Goal: Book appointment/travel/reservation

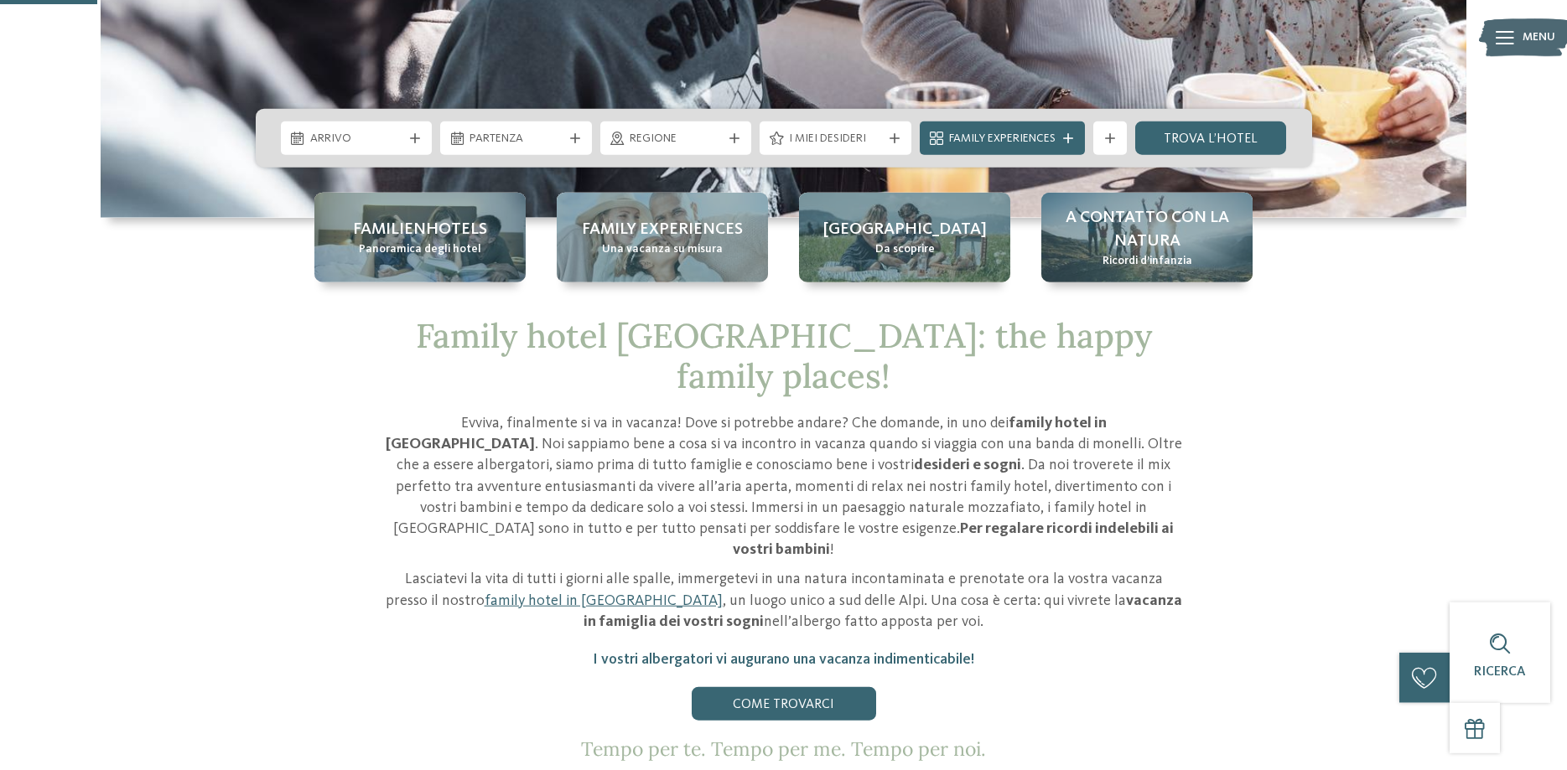
scroll to position [513, 0]
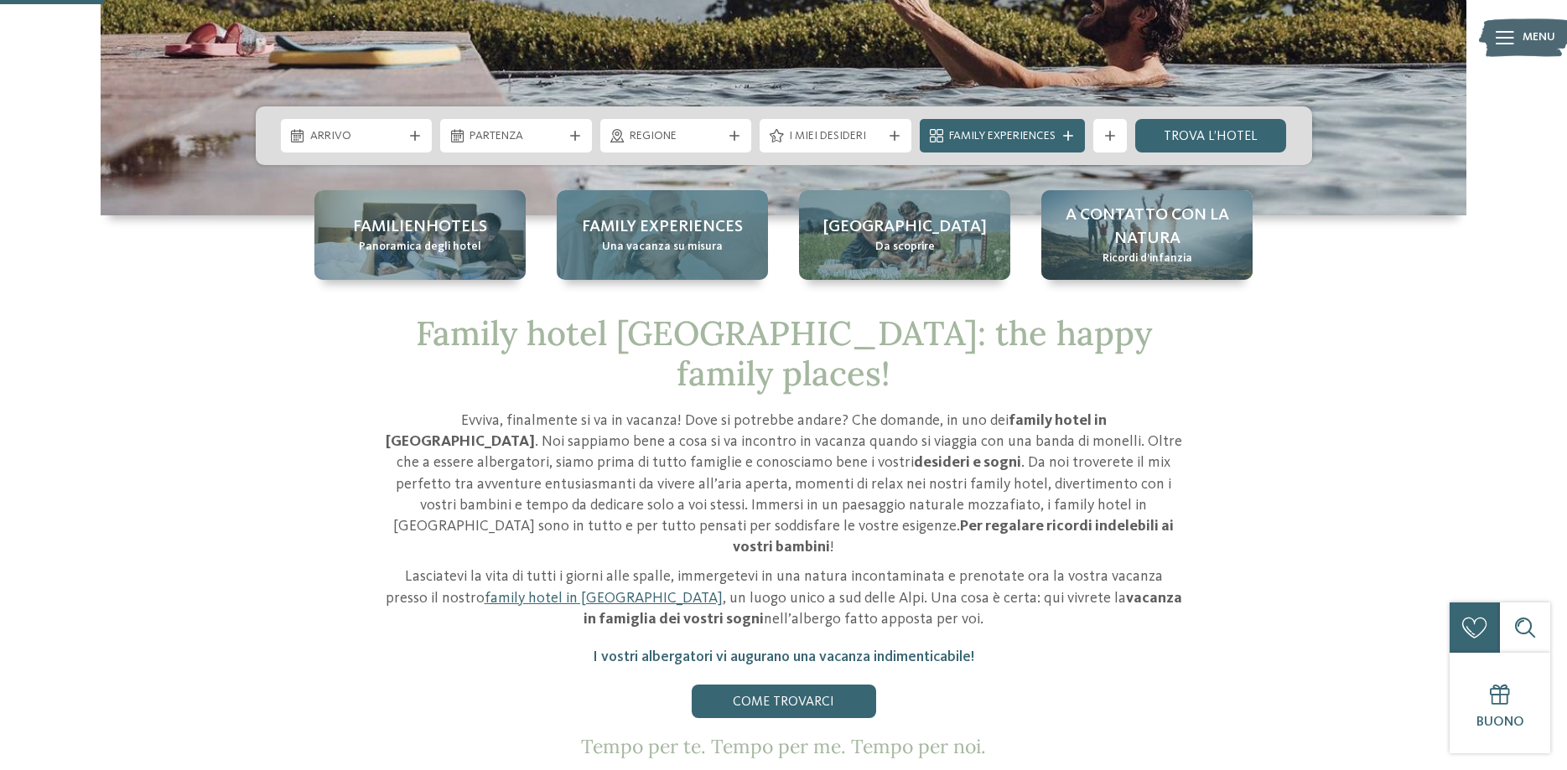
click at [667, 225] on span "Family experiences" at bounding box center [662, 226] width 161 height 23
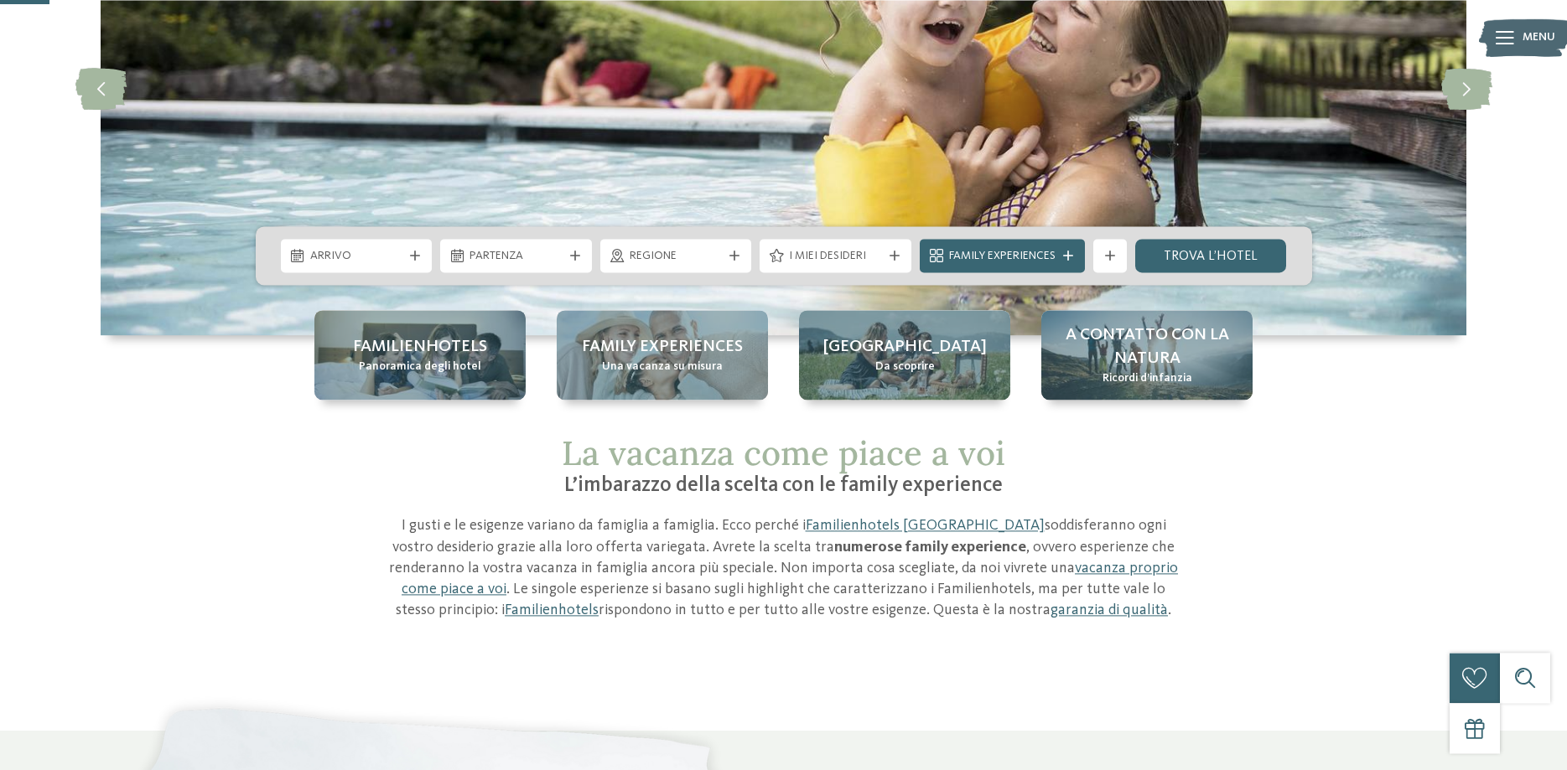
scroll to position [257, 0]
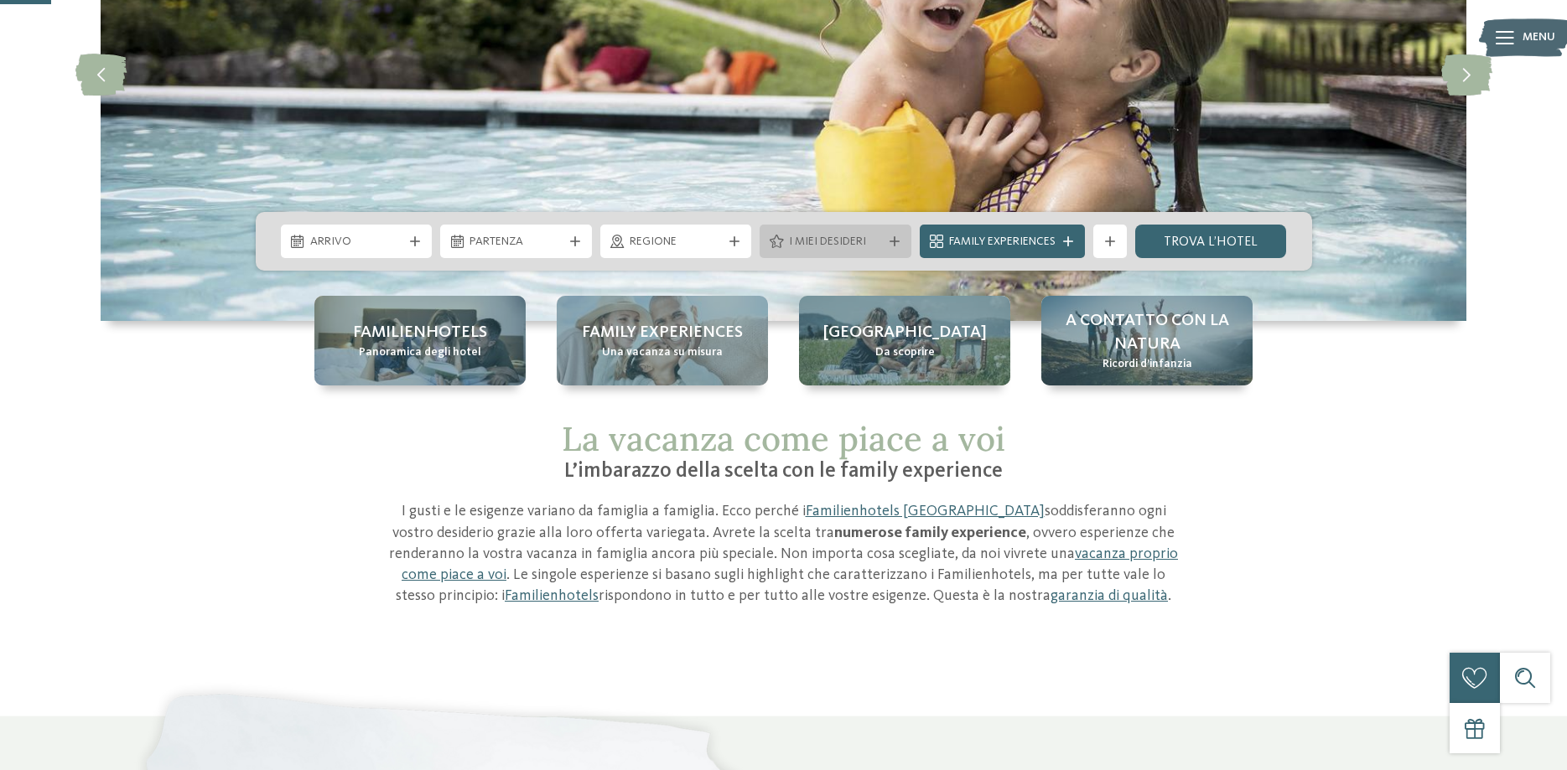
click at [894, 242] on icon at bounding box center [895, 241] width 10 height 10
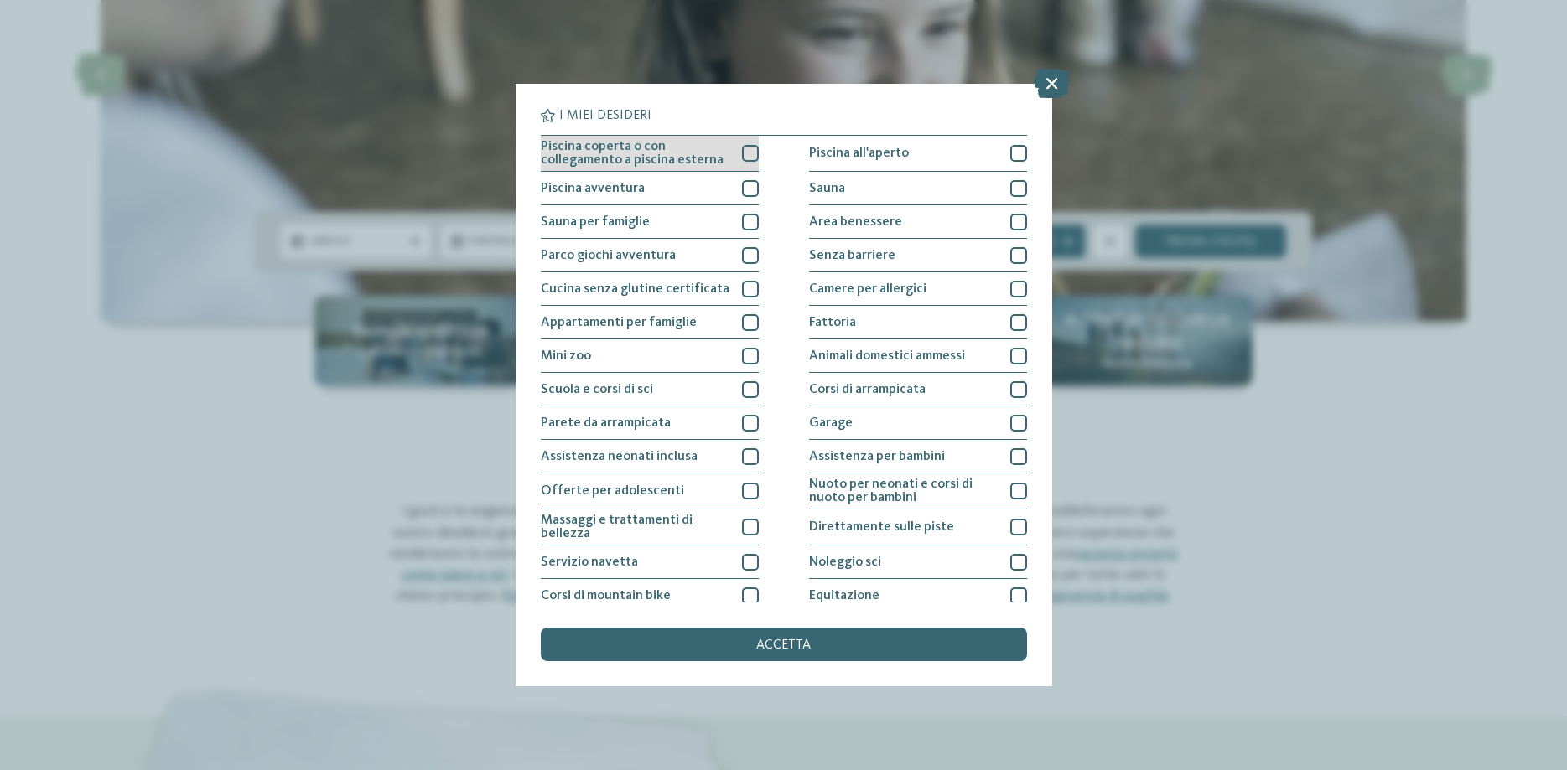
click at [751, 152] on div at bounding box center [750, 153] width 17 height 17
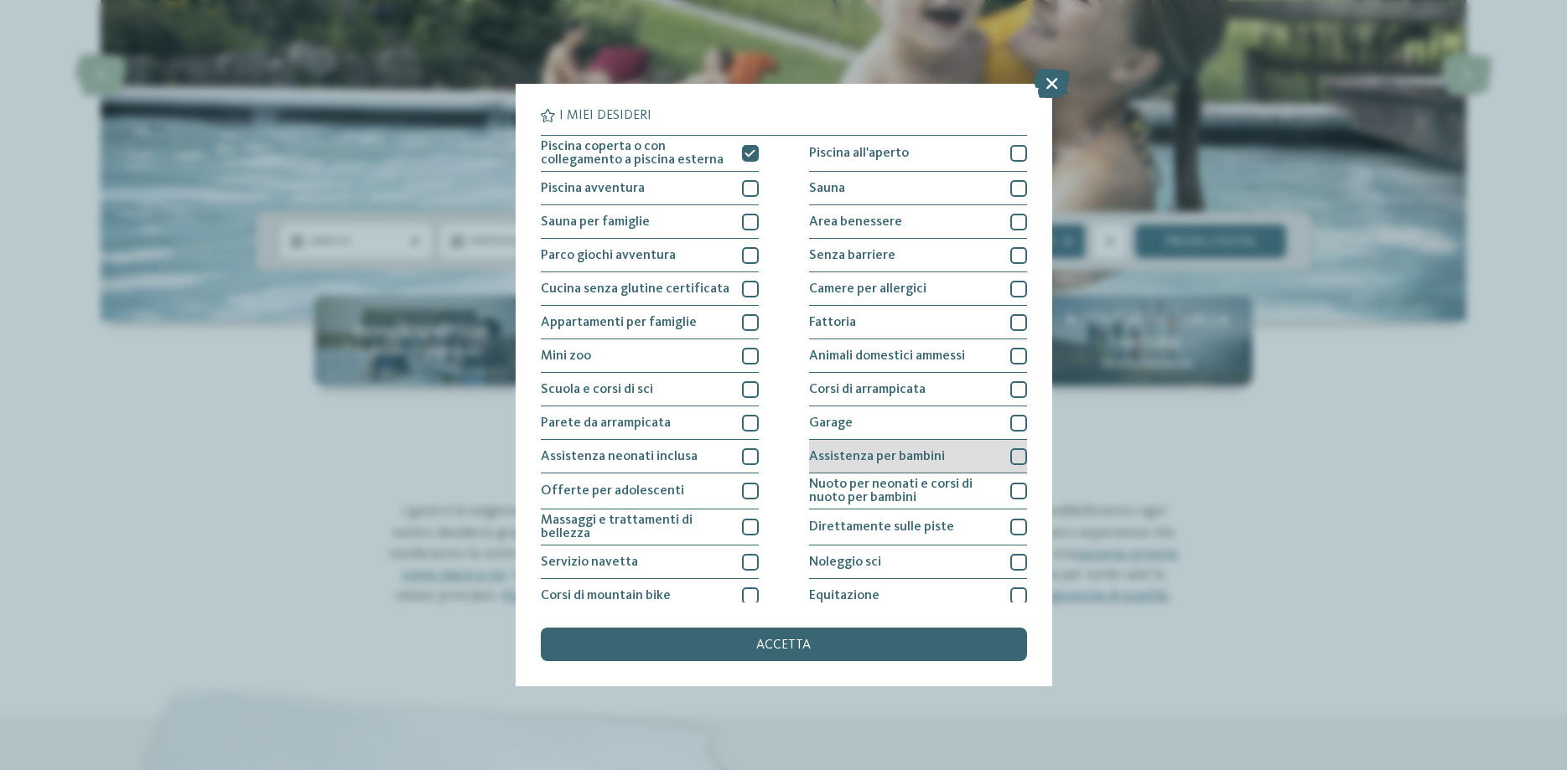
click at [1014, 455] on div at bounding box center [1018, 457] width 17 height 17
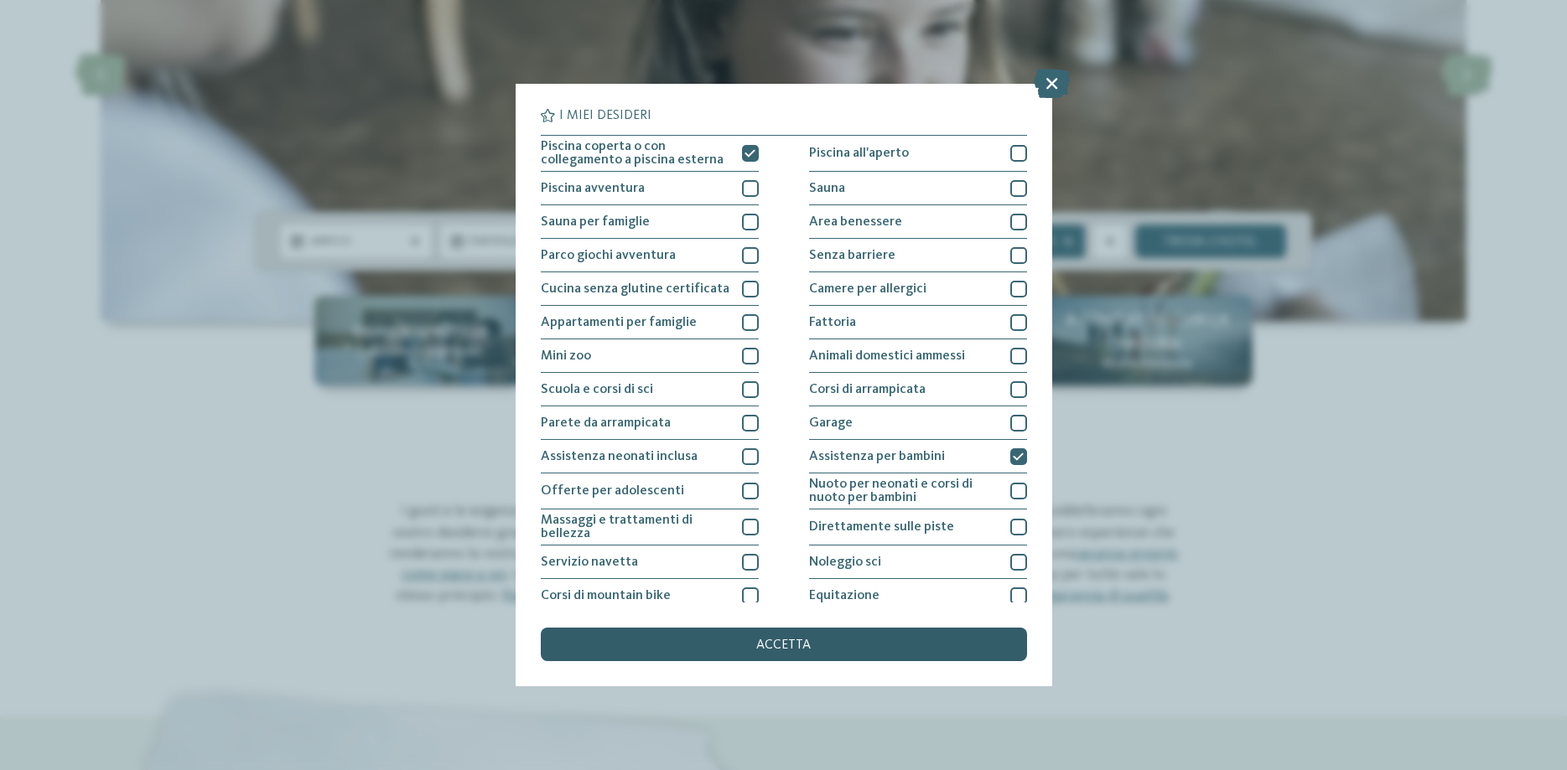
click at [803, 640] on span "accetta" at bounding box center [783, 645] width 54 height 13
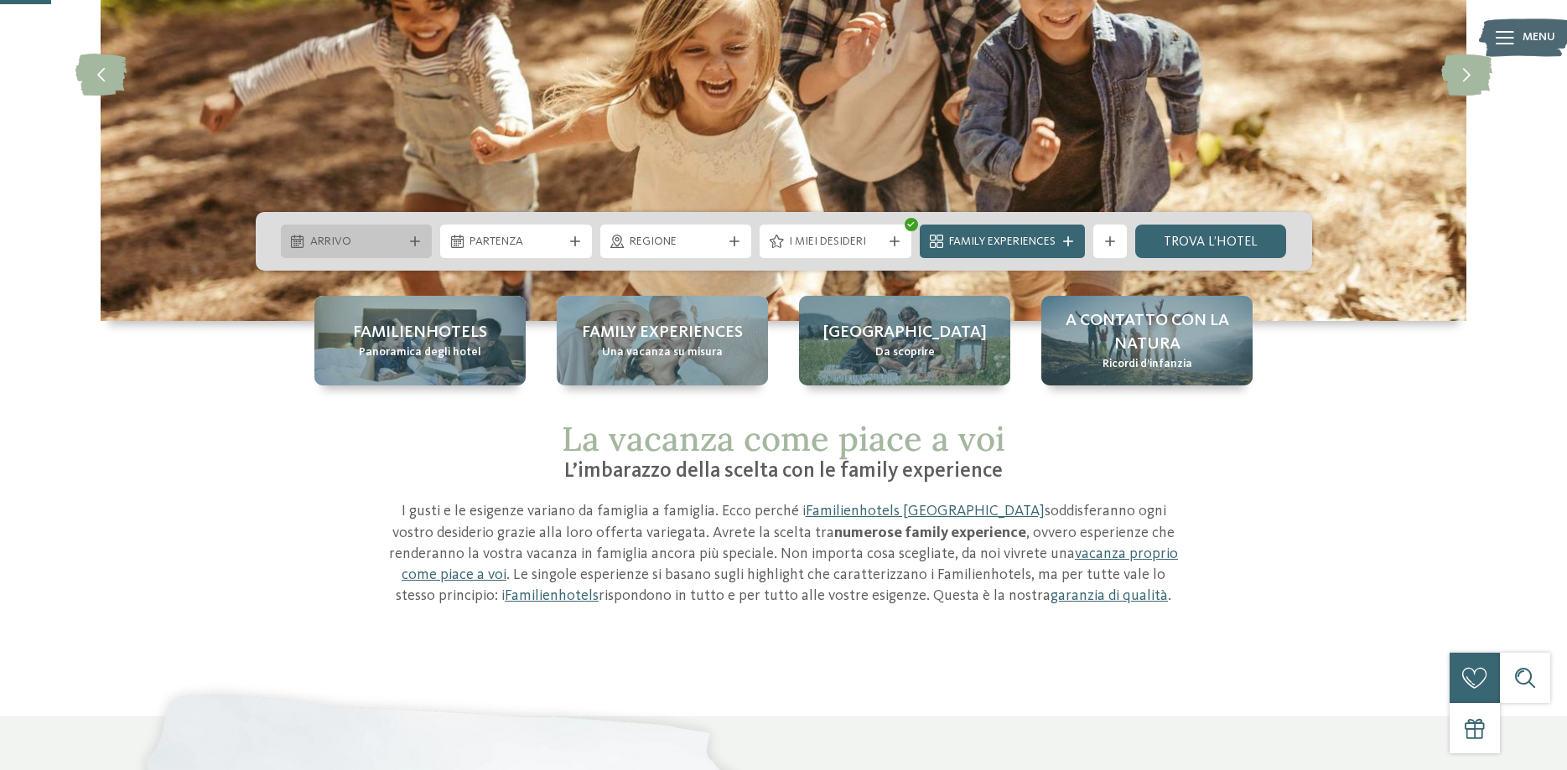
click at [382, 243] on span "Arrivo" at bounding box center [356, 242] width 93 height 17
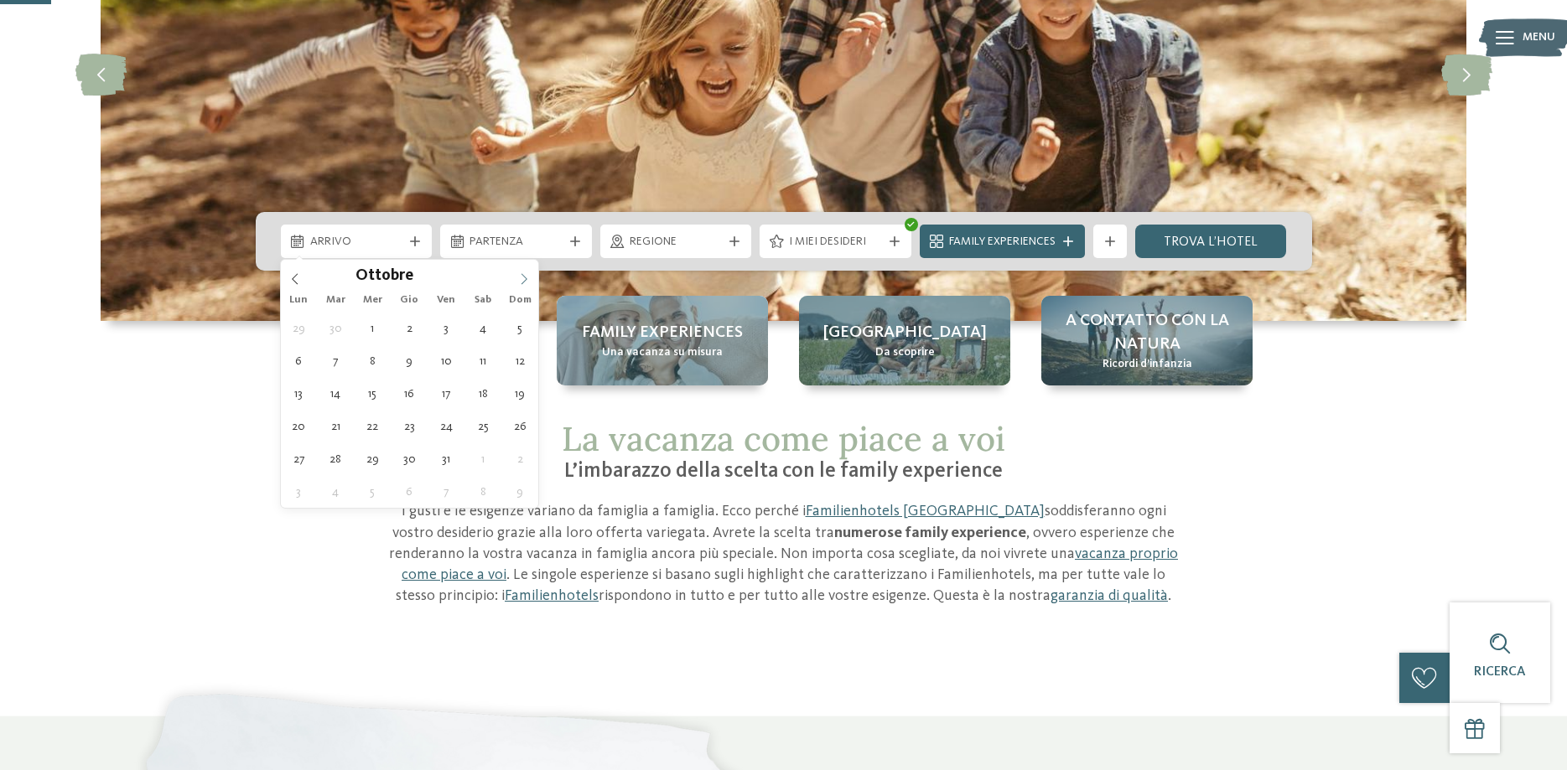
click at [521, 276] on icon at bounding box center [524, 279] width 12 height 12
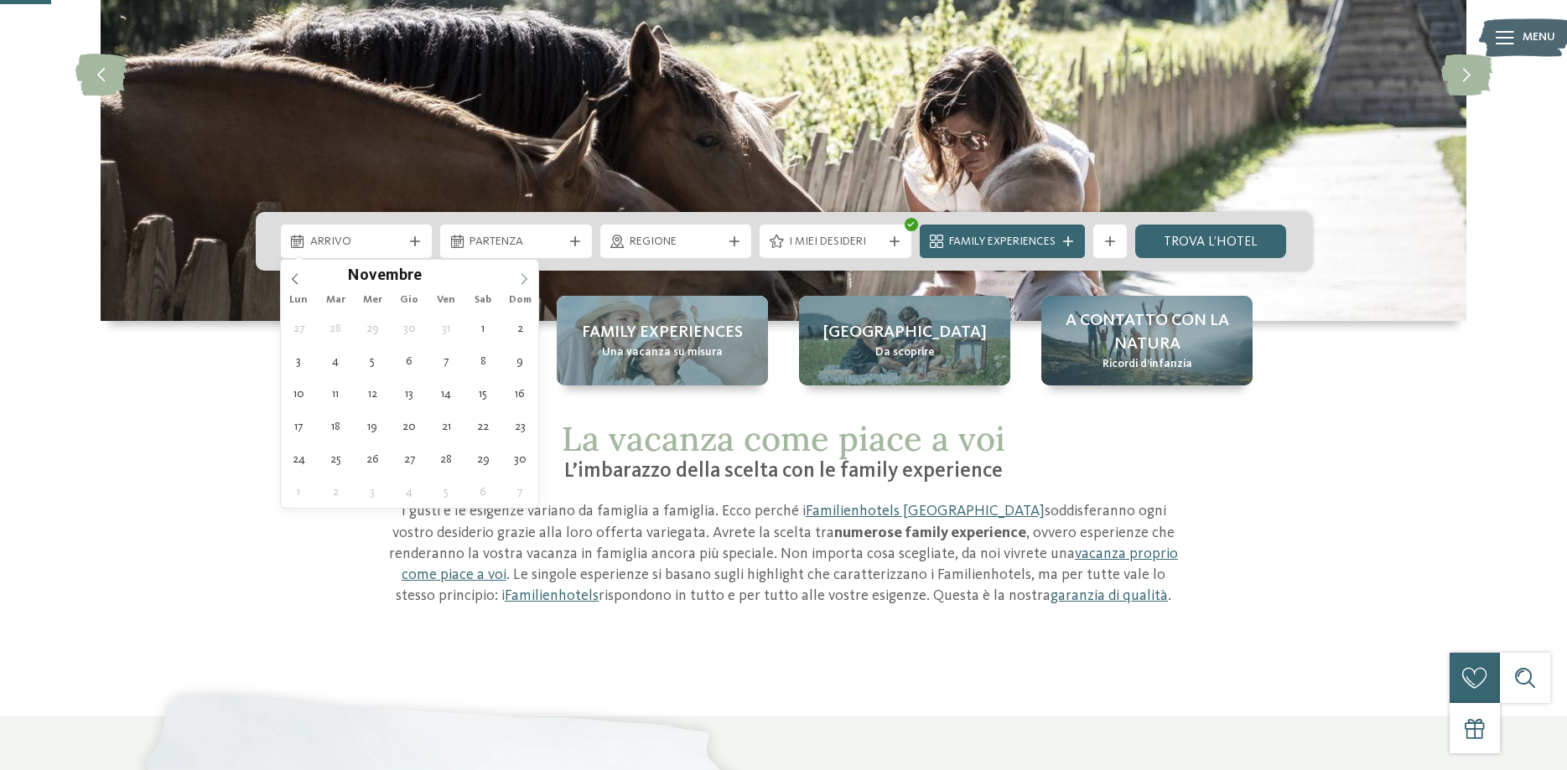
click at [521, 276] on icon at bounding box center [524, 279] width 12 height 12
type div "[DATE]"
type input "****"
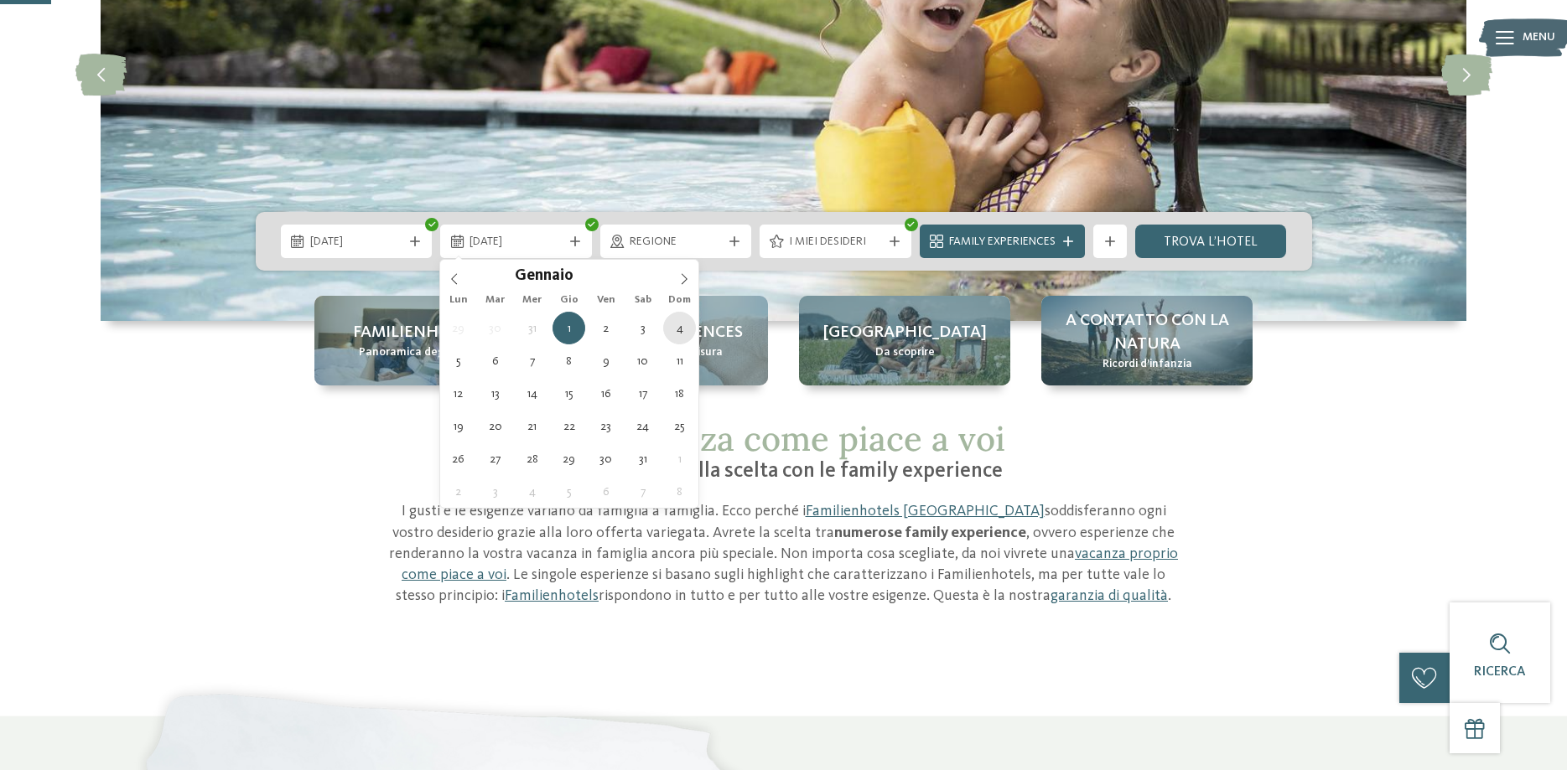
type div "[DATE]"
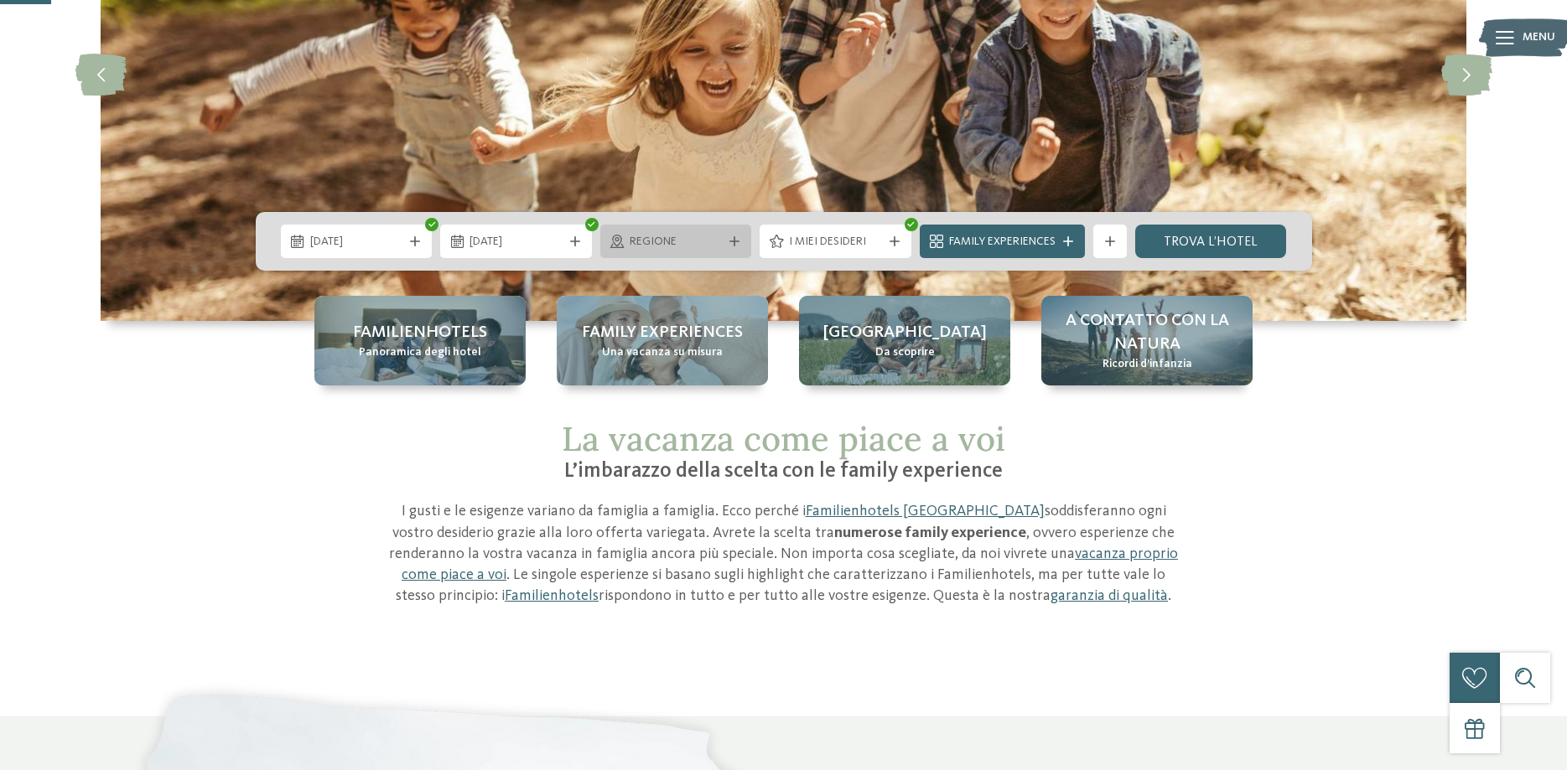
click at [734, 241] on icon at bounding box center [734, 241] width 10 height 10
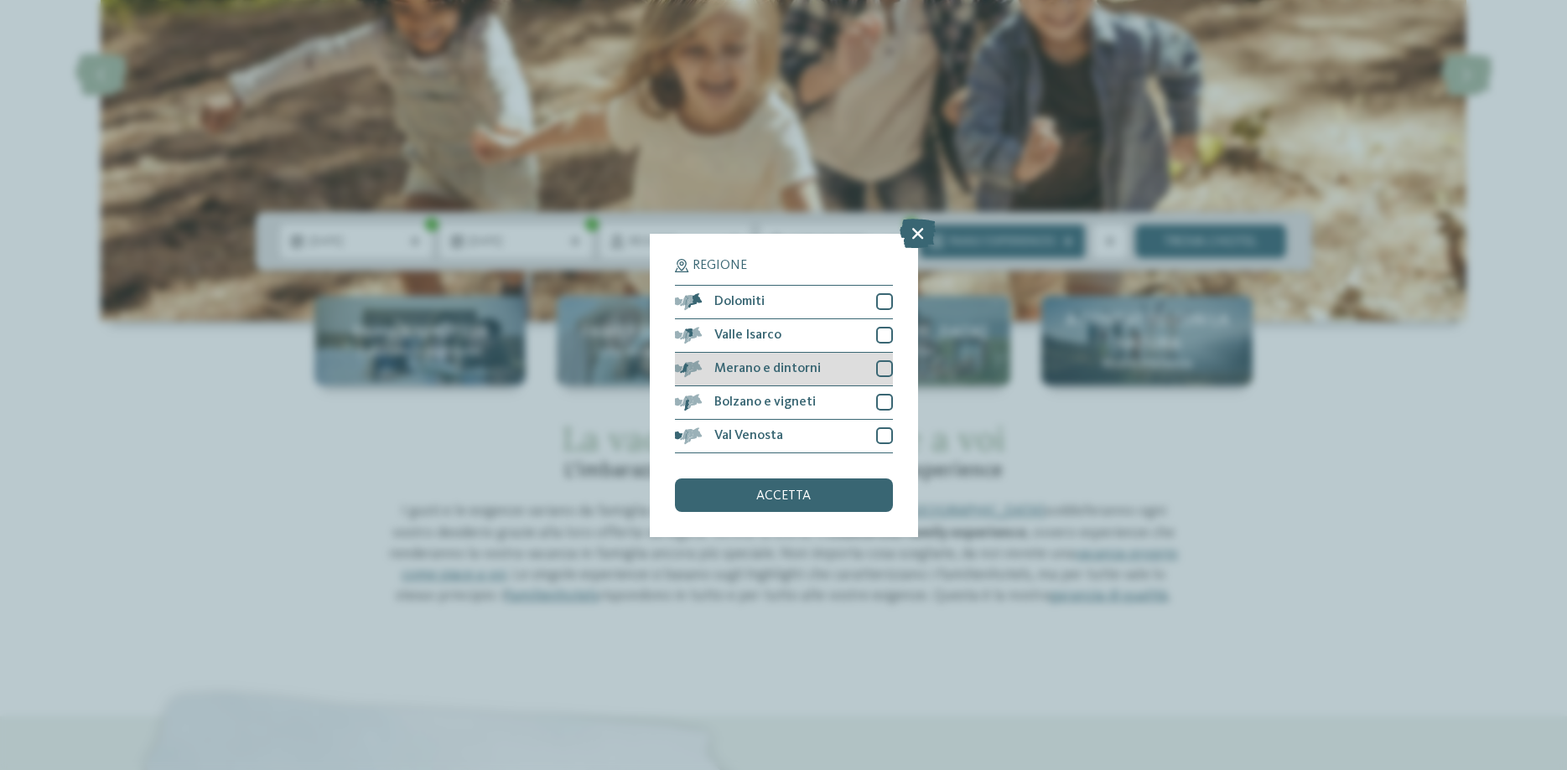
click at [787, 369] on span "Merano e dintorni" at bounding box center [767, 368] width 106 height 13
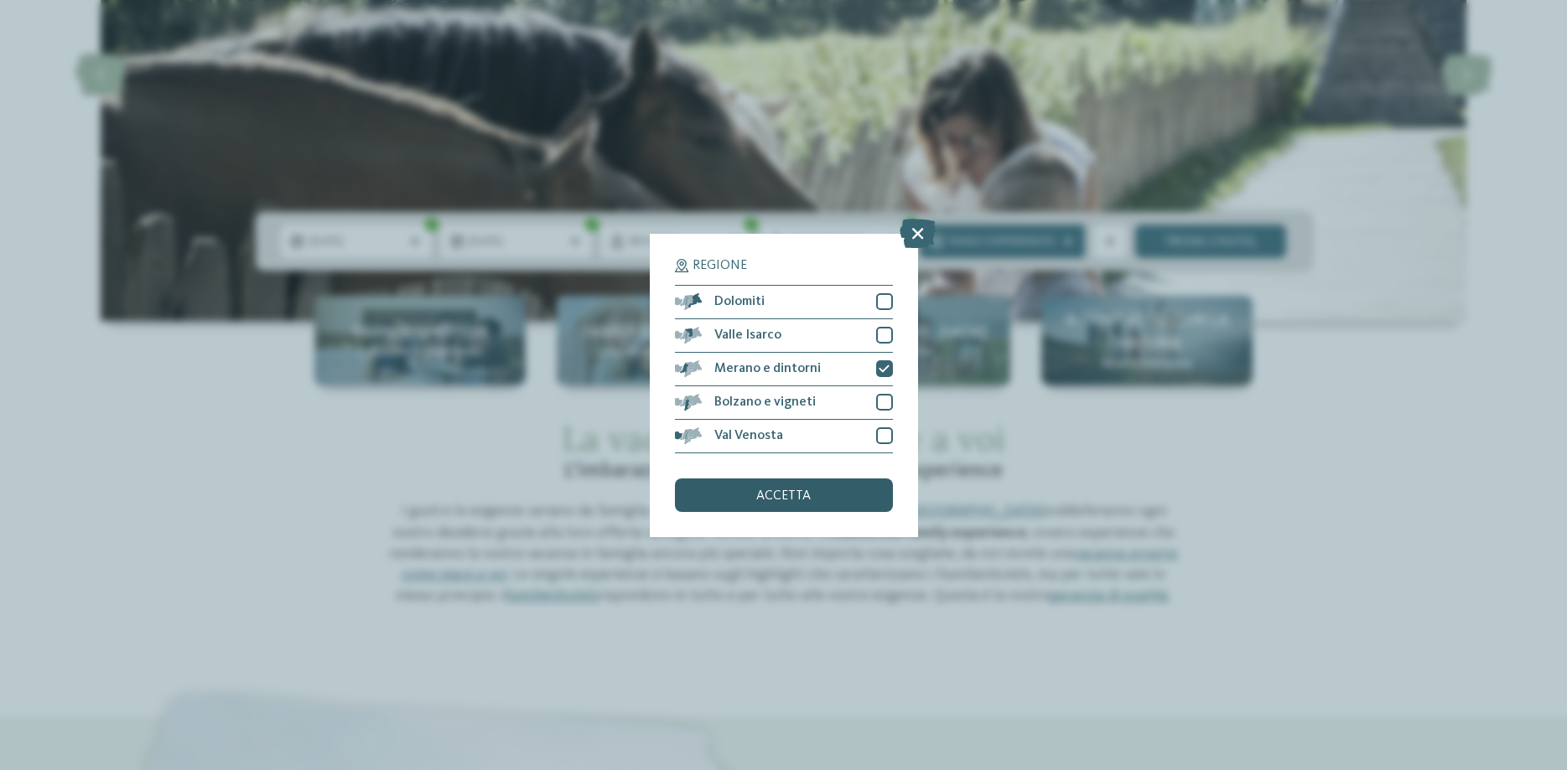
click at [832, 494] on div "accetta" at bounding box center [784, 496] width 218 height 34
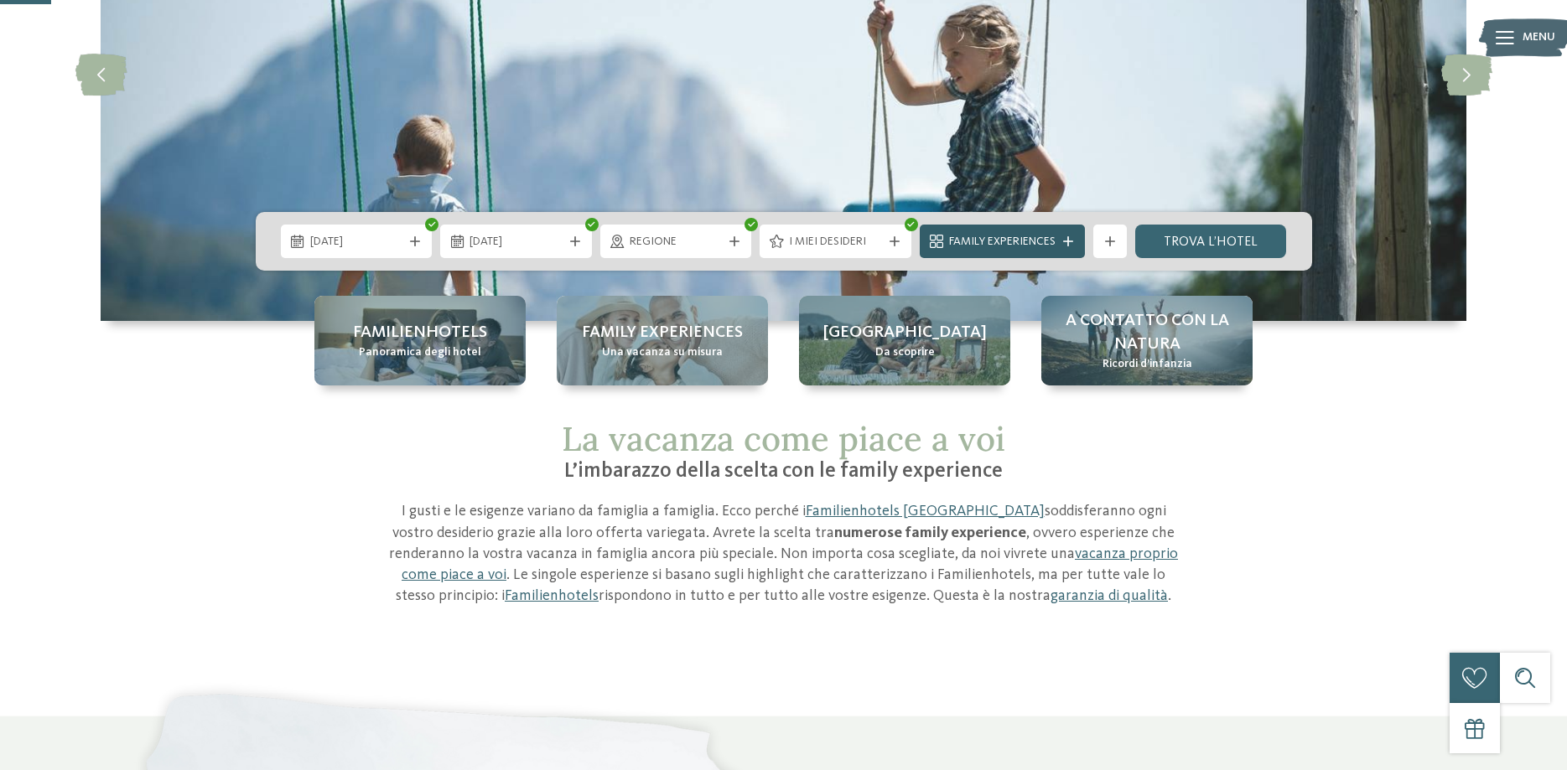
click at [1032, 249] on span "Family Experiences" at bounding box center [1002, 242] width 106 height 17
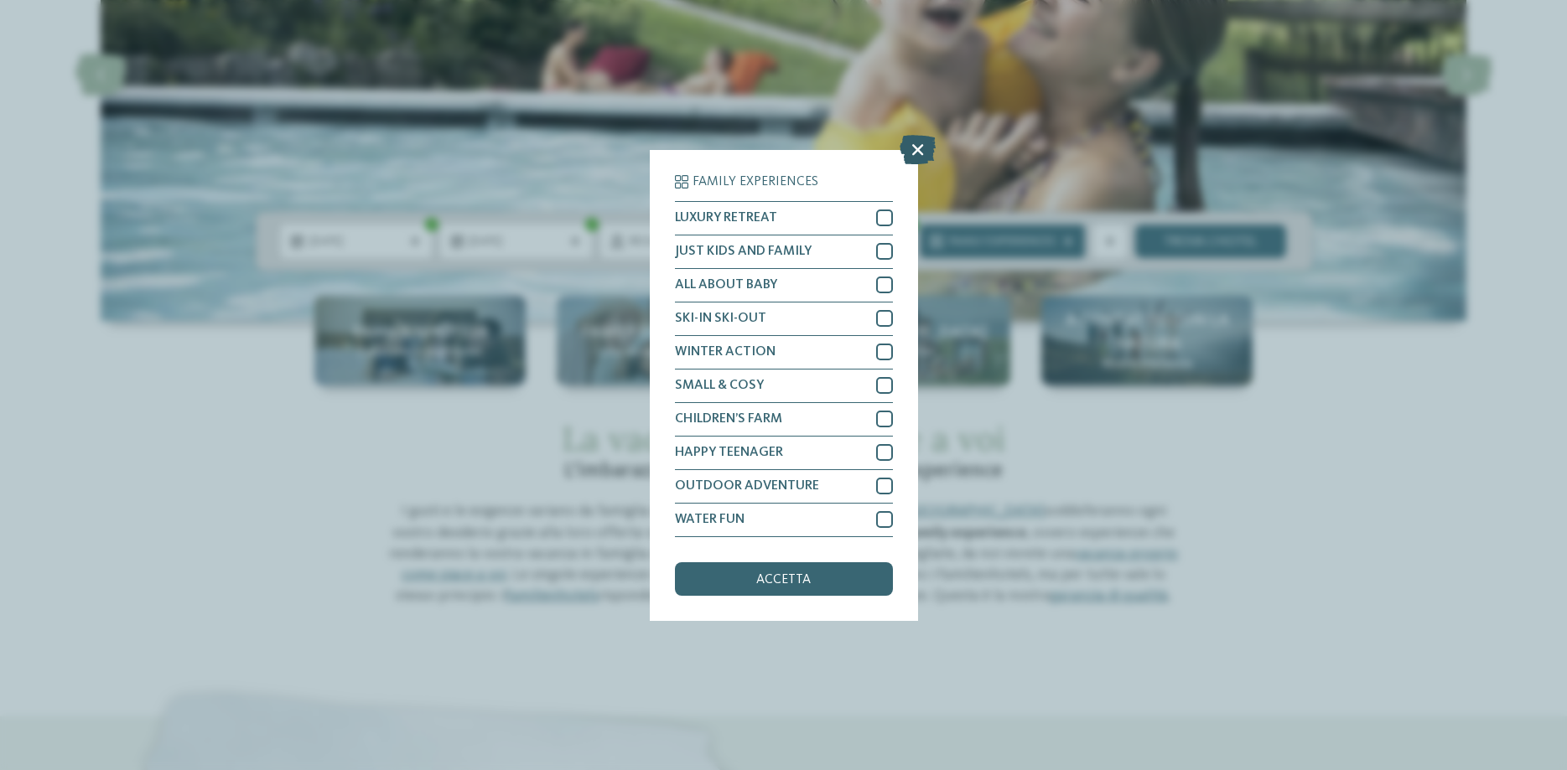
click at [921, 150] on icon at bounding box center [918, 148] width 36 height 29
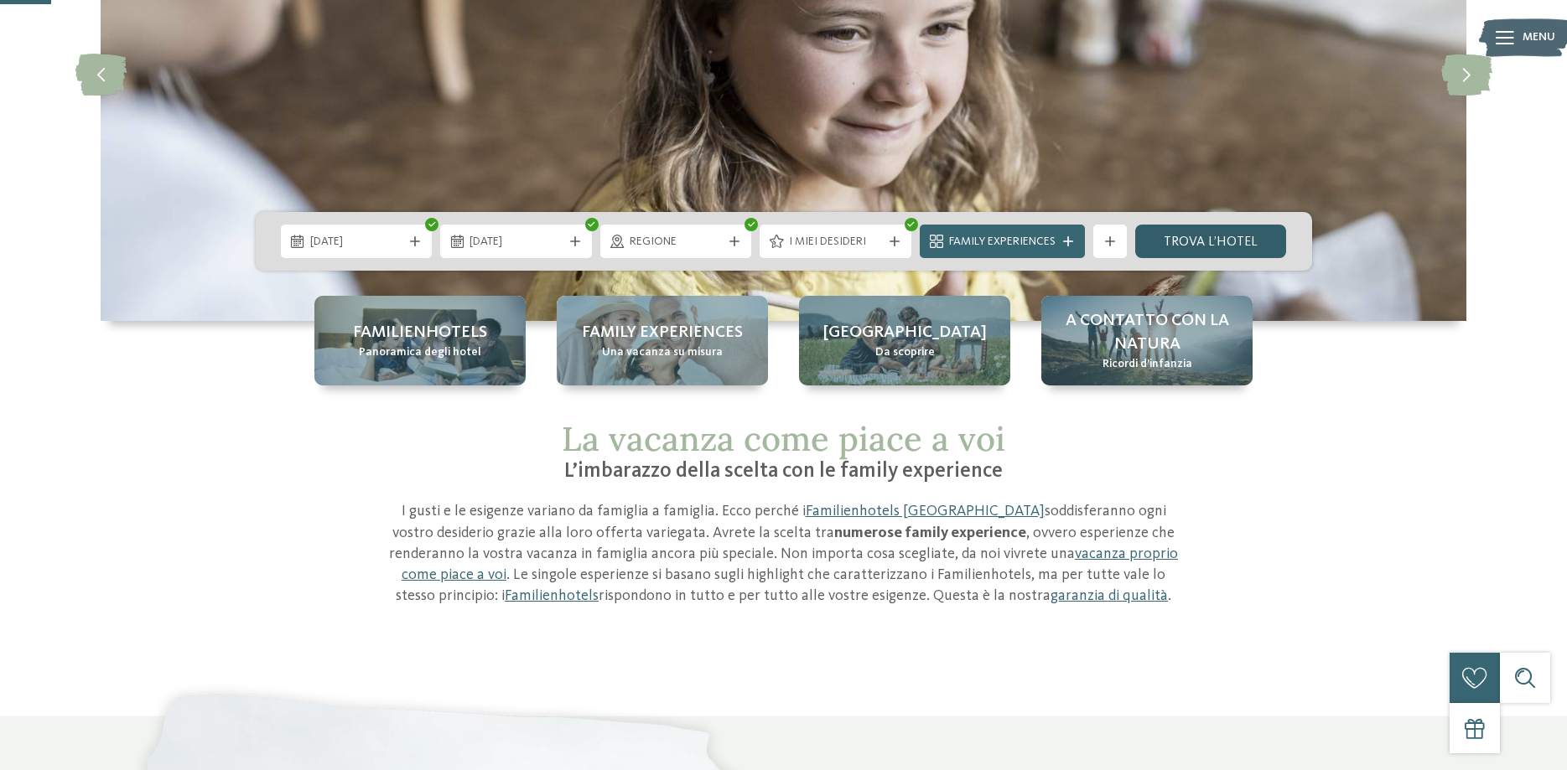
click at [1231, 242] on link "trova l’hotel" at bounding box center [1211, 242] width 152 height 34
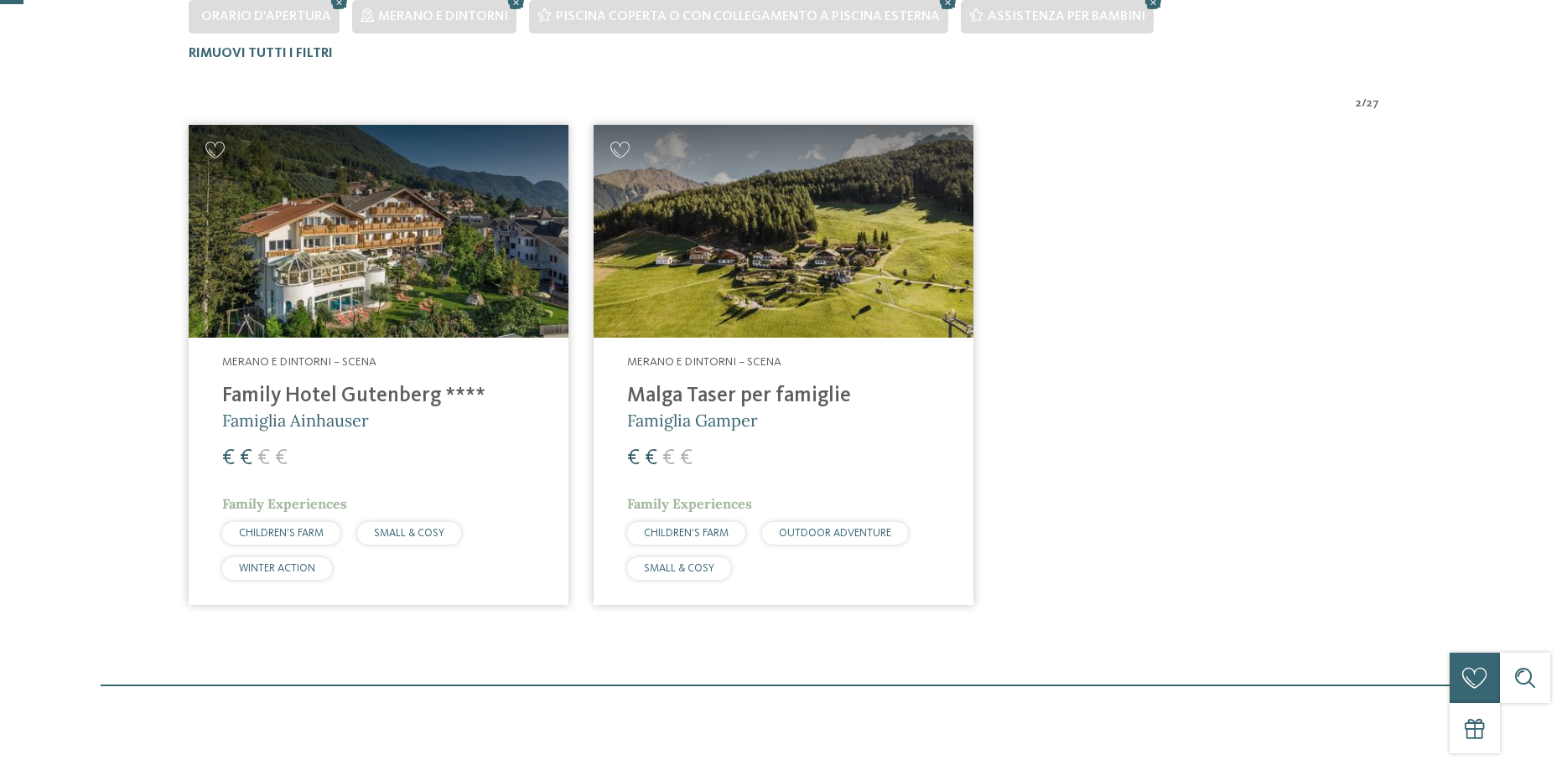
scroll to position [550, 0]
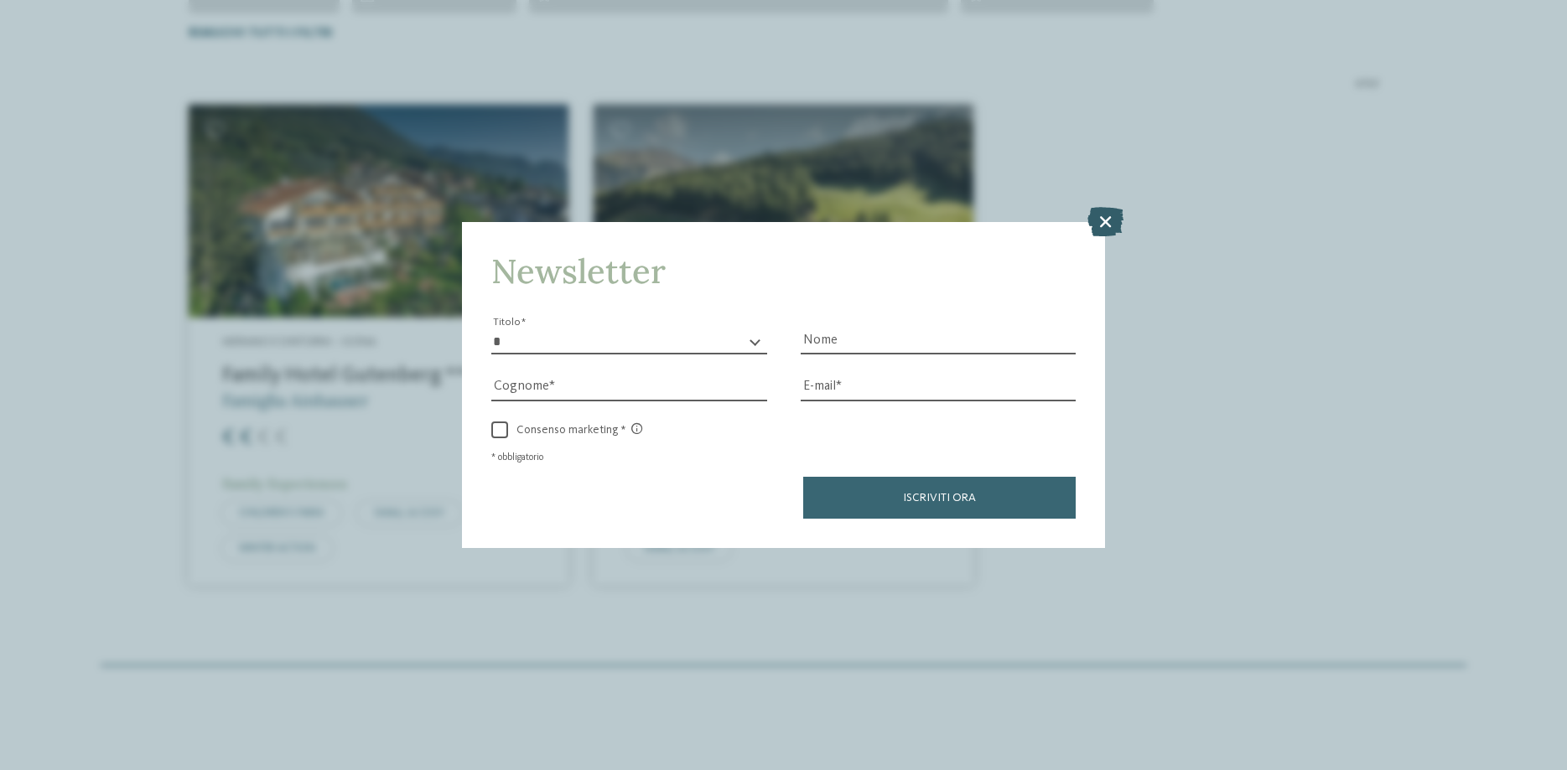
click at [1110, 220] on icon at bounding box center [1105, 221] width 36 height 29
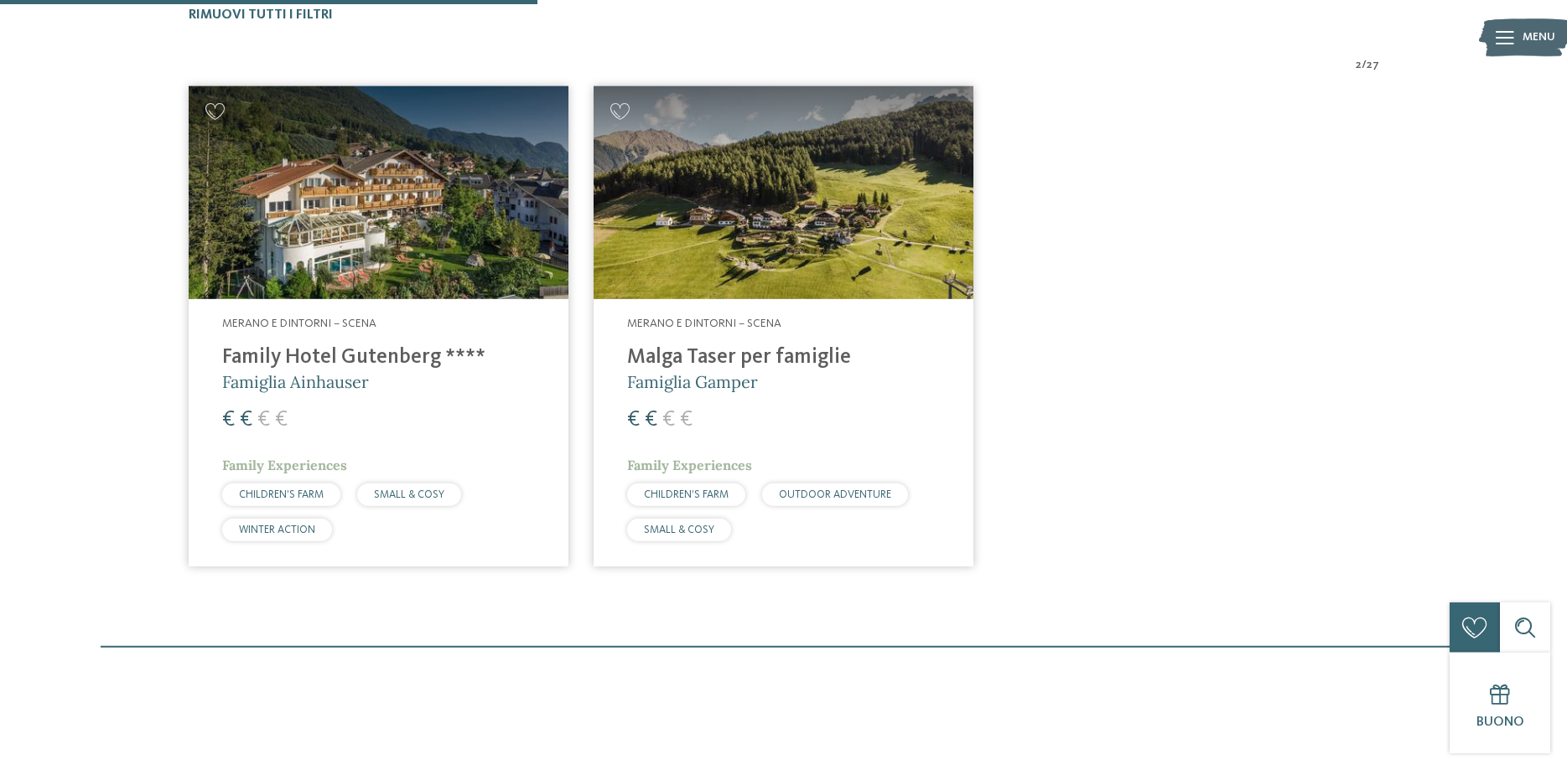
scroll to position [464, 0]
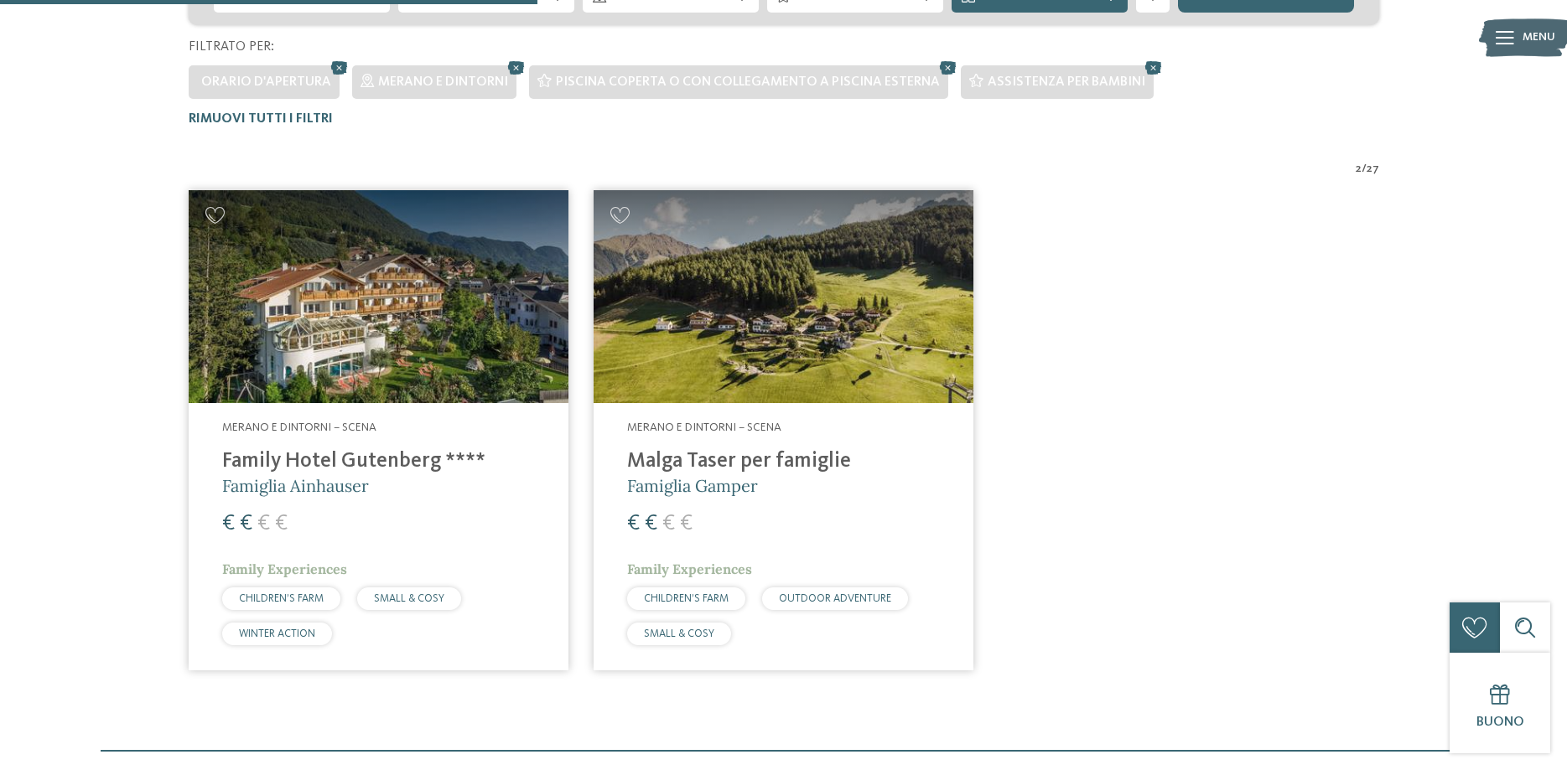
click at [449, 311] on img at bounding box center [379, 297] width 380 height 214
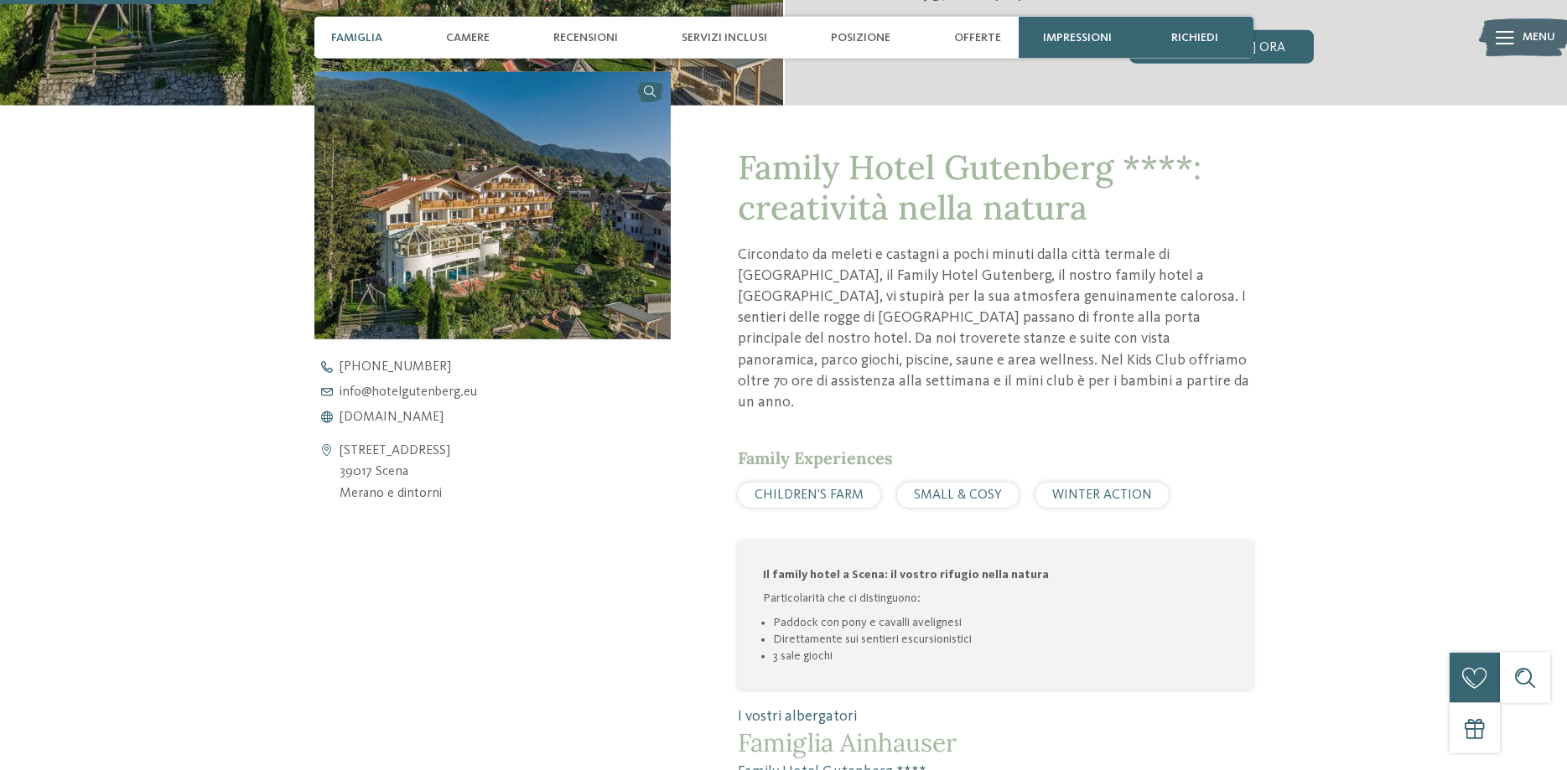
scroll to position [684, 0]
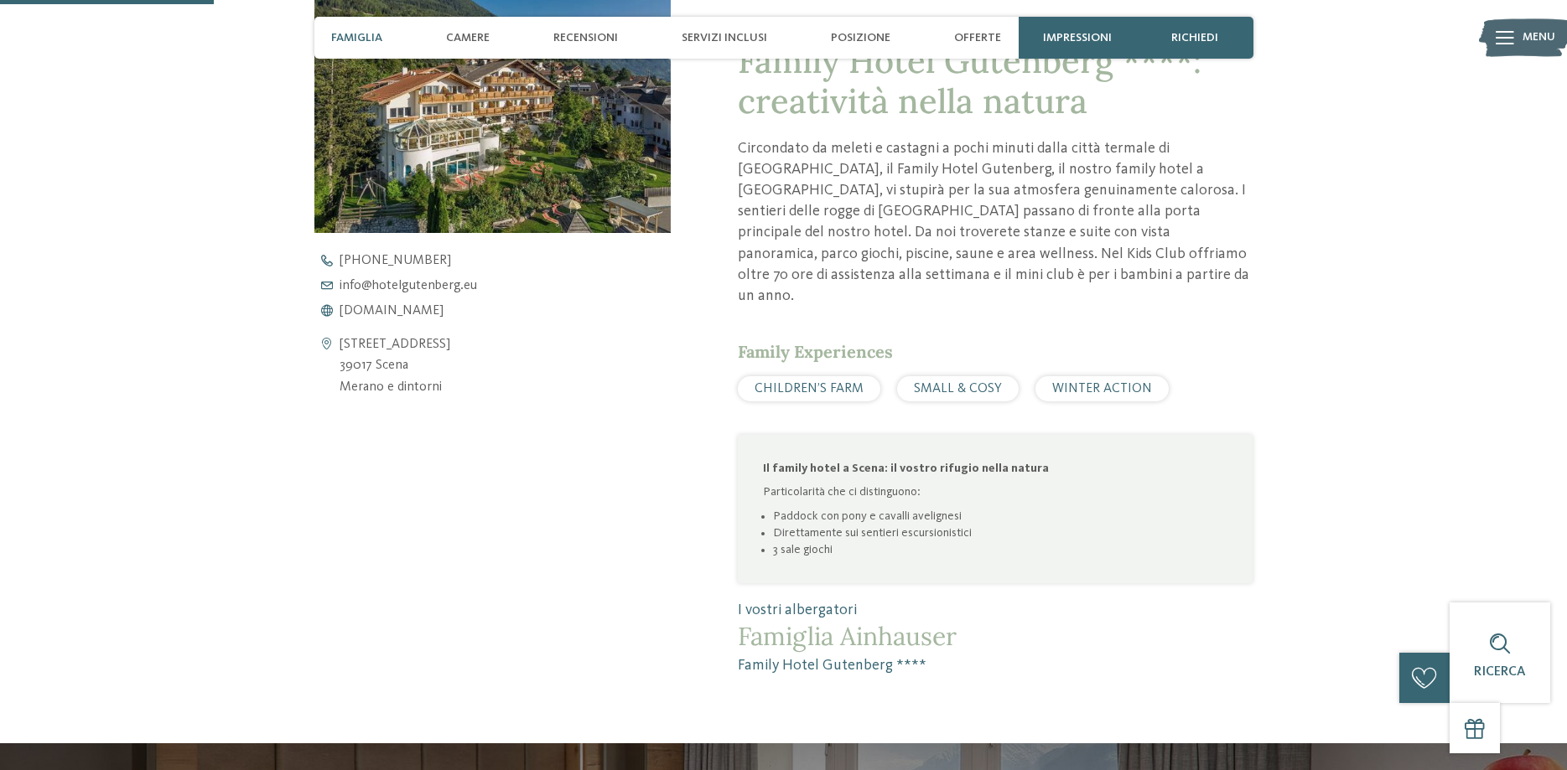
click at [834, 382] on span "CHILDREN’S FARM" at bounding box center [809, 388] width 109 height 13
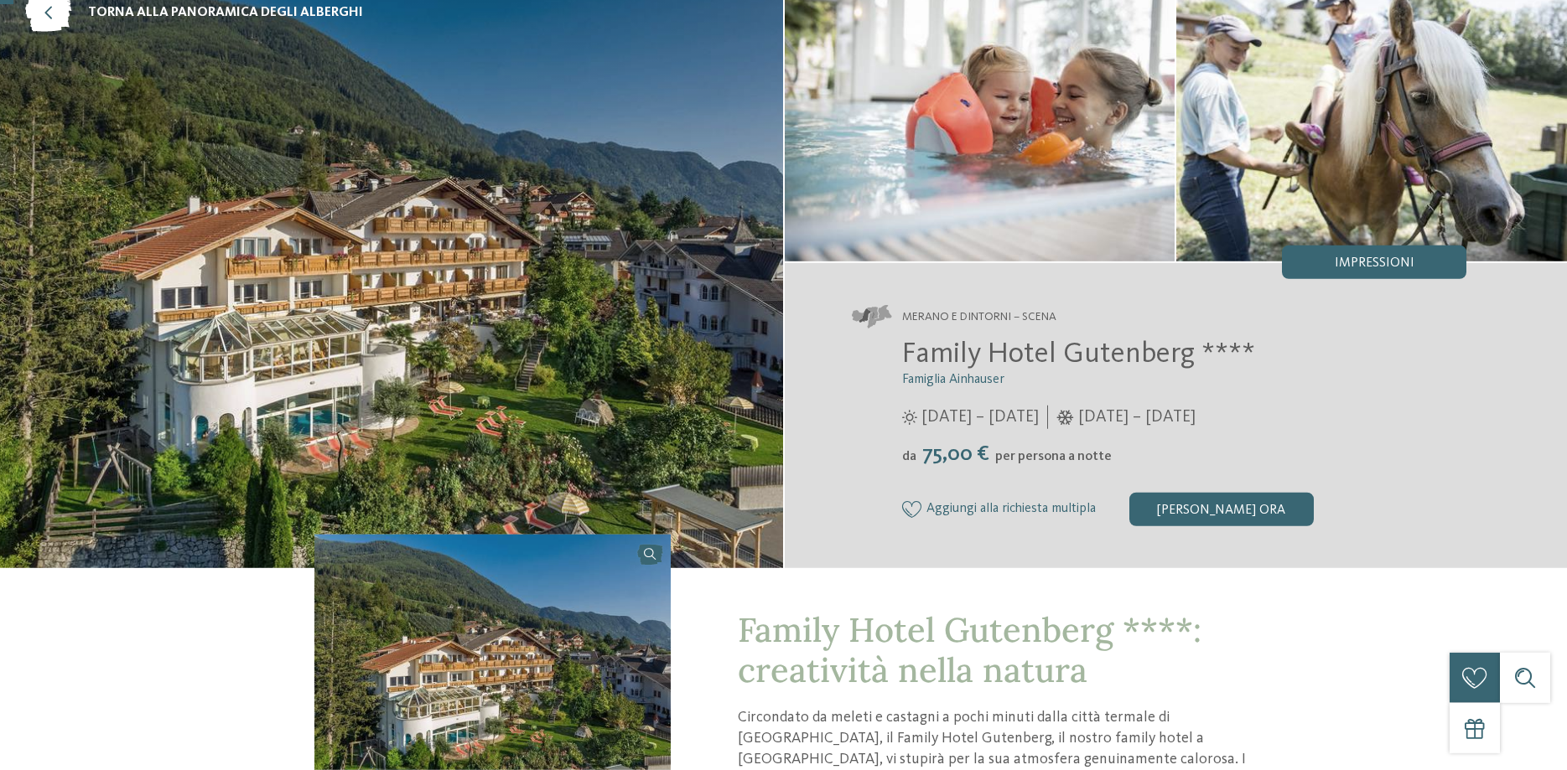
scroll to position [0, 0]
